Goal: Complete application form: Complete application form

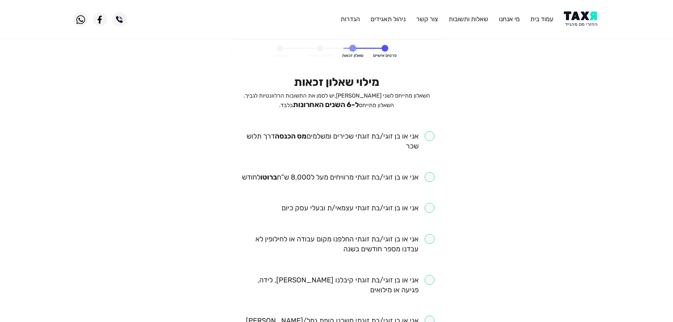
click at [428, 135] on input "checkbox" at bounding box center [337, 141] width 196 height 20
checkbox input "true"
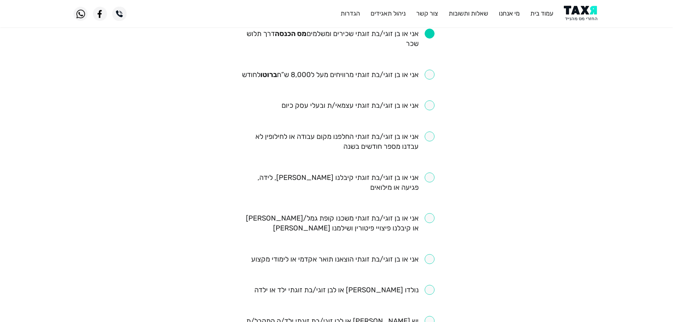
scroll to position [106, 0]
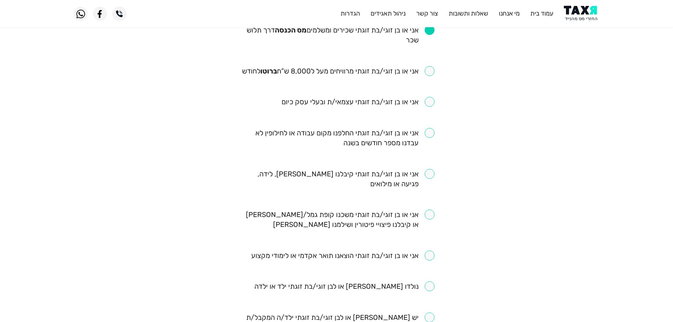
click at [427, 71] on input "checkbox" at bounding box center [338, 71] width 193 height 10
checkbox input "true"
click at [427, 134] on input "checkbox" at bounding box center [337, 138] width 196 height 20
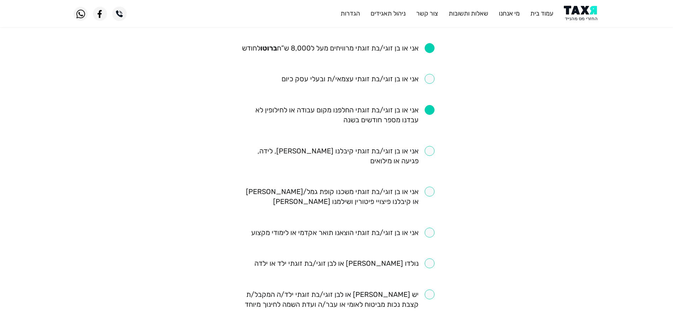
scroll to position [141, 0]
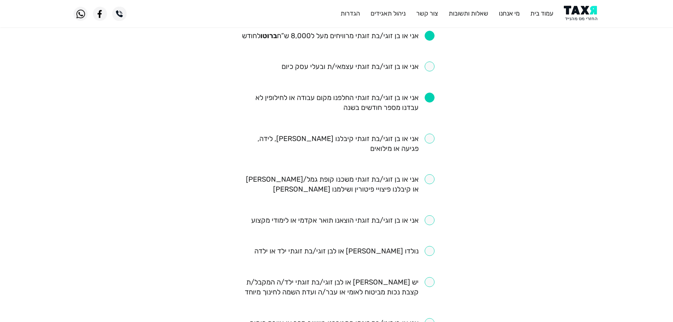
click at [430, 98] on input "checkbox" at bounding box center [337, 103] width 196 height 20
checkbox input "false"
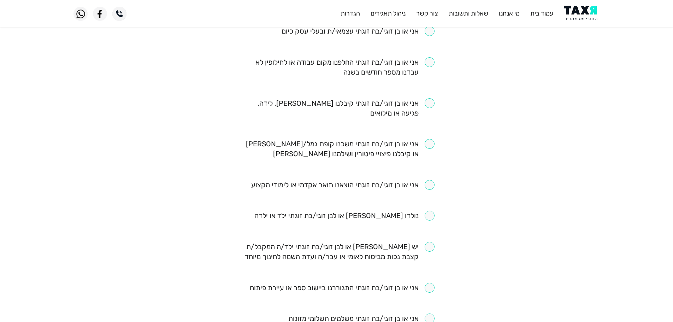
click at [429, 246] on input "checkbox" at bounding box center [337, 252] width 196 height 20
checkbox input "true"
click at [430, 105] on input "checkbox" at bounding box center [337, 108] width 196 height 20
checkbox input "true"
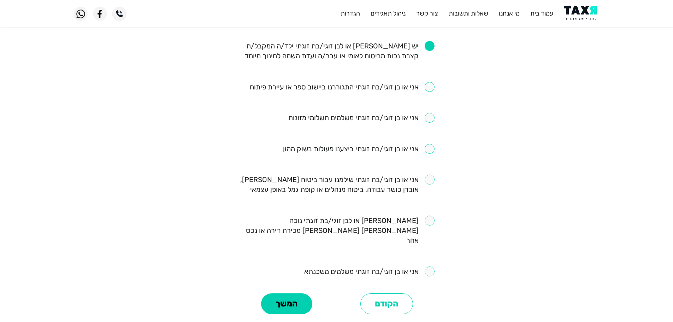
scroll to position [389, 0]
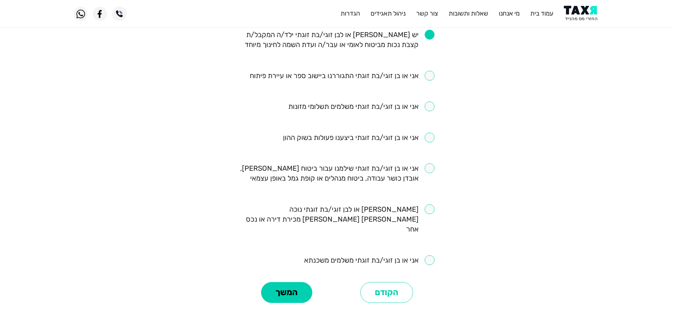
click at [430, 138] on input "checkbox" at bounding box center [359, 137] width 152 height 10
checkbox input "true"
click at [430, 255] on input "checkbox" at bounding box center [369, 260] width 130 height 10
checkbox input "true"
click at [430, 169] on input "checkbox" at bounding box center [337, 173] width 196 height 20
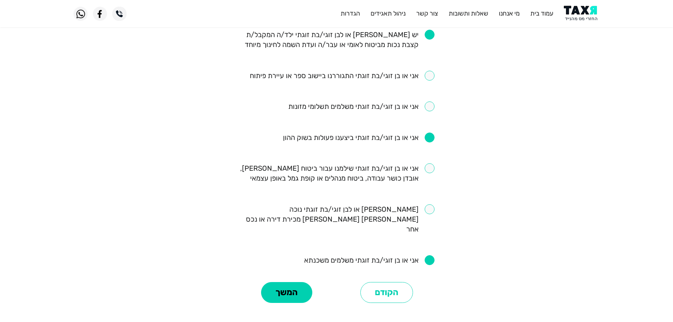
checkbox input "true"
click at [278, 285] on button "המשך" at bounding box center [286, 292] width 51 height 21
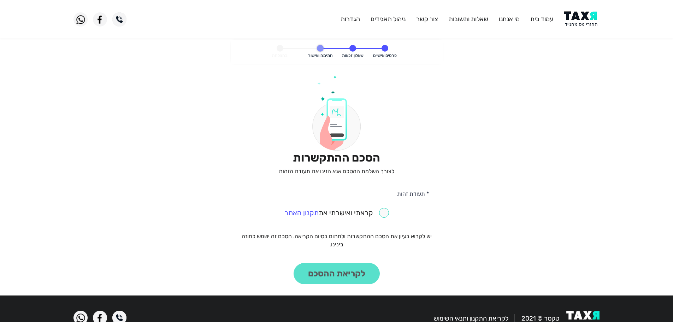
click at [585, 19] on img at bounding box center [582, 19] width 36 height 16
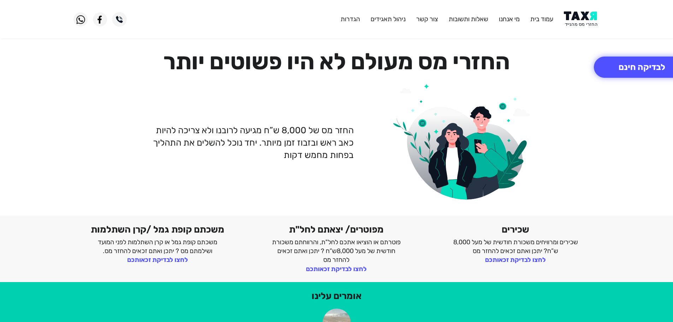
click at [580, 17] on img at bounding box center [582, 19] width 36 height 16
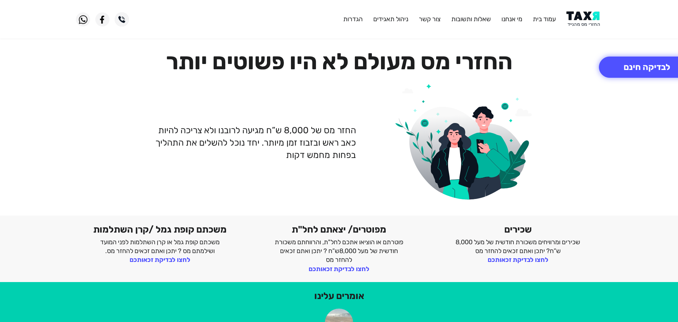
click at [583, 16] on img at bounding box center [585, 19] width 36 height 16
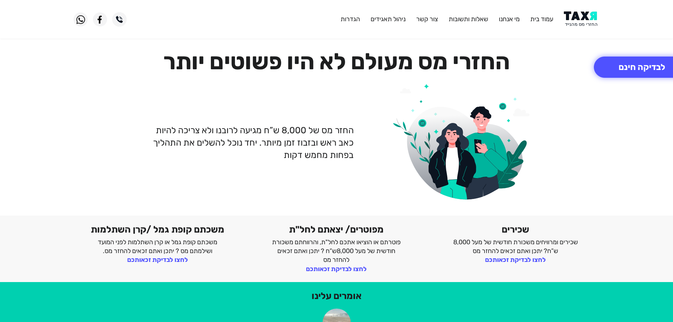
click at [577, 17] on img at bounding box center [582, 19] width 36 height 16
click at [574, 20] on img at bounding box center [582, 19] width 36 height 16
click at [632, 65] on button "לבדיקה חינם" at bounding box center [642, 67] width 96 height 21
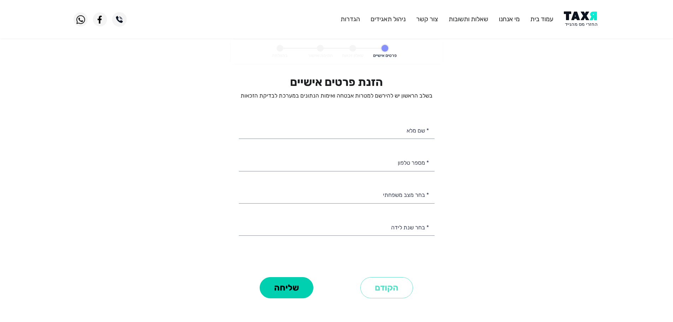
select select
click at [401, 166] on input "* מספר טלפון" at bounding box center [337, 162] width 196 height 18
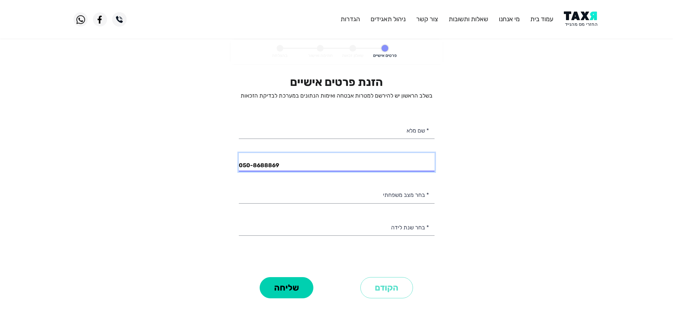
type input "050-8688869"
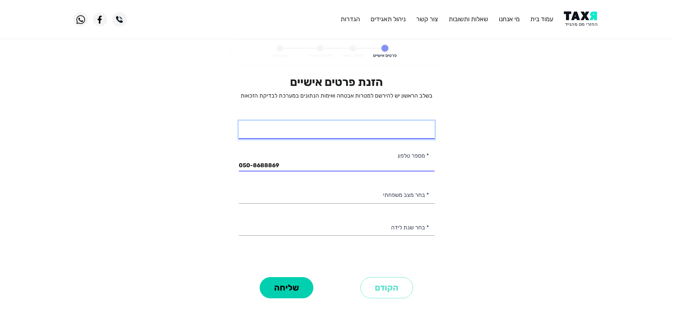
click at [404, 133] on input "* שם מלא" at bounding box center [337, 130] width 196 height 18
type input "[PERSON_NAME]"
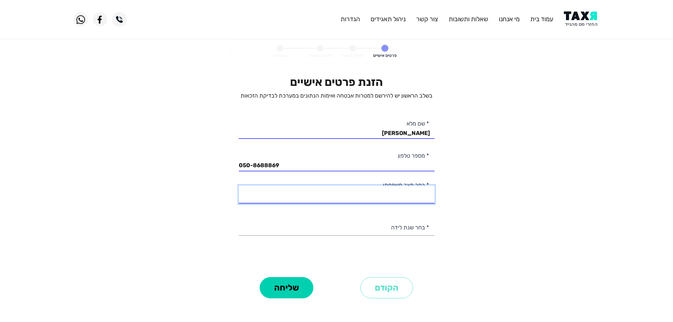
click at [408, 196] on select "רווק/ה נשוי/[PERSON_NAME]/ה אלמן/נה" at bounding box center [337, 194] width 196 height 18
select select "3: Divorced"
click at [239, 185] on select "רווק/ה נשוי/[PERSON_NAME]/ה אלמן/נה" at bounding box center [337, 194] width 196 height 18
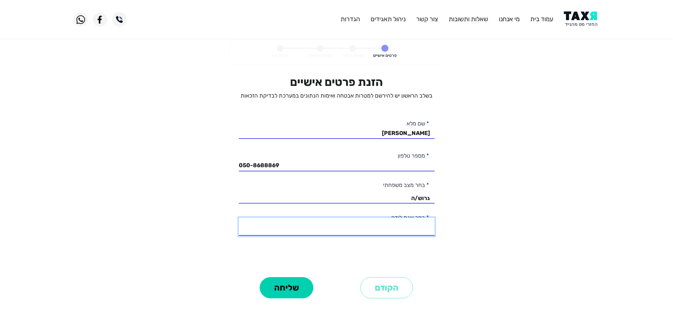
click at [409, 226] on select "2003 2002 2001 2000 1999 1998 1997 1996 1995 1994 1993 1992 1991 1990 1989 1988…" at bounding box center [337, 227] width 196 height 18
select select "11: 1993"
click at [239, 218] on select "2003 2002 2001 2000 1999 1998 1997 1996 1995 1994 1993 1992 1991 1990 1989 1988…" at bounding box center [337, 227] width 196 height 18
click at [298, 293] on button "שליחה" at bounding box center [287, 287] width 54 height 21
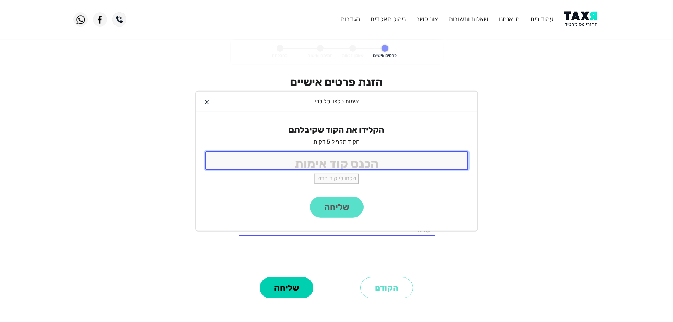
click at [411, 162] on input "tel" at bounding box center [336, 160] width 263 height 19
type input "9988"
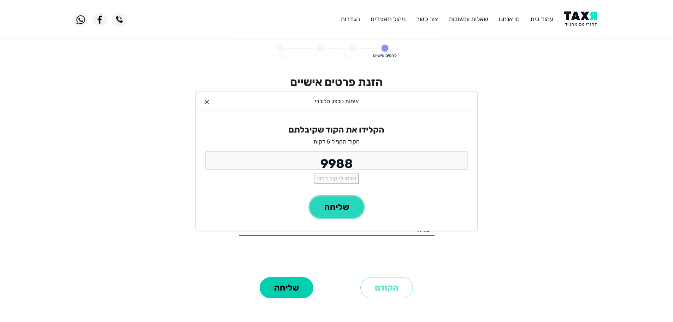
click at [340, 209] on button "שליחה" at bounding box center [337, 206] width 54 height 21
